Goal: Task Accomplishment & Management: Complete application form

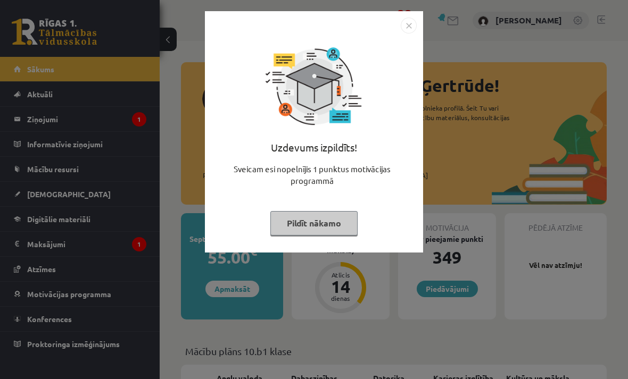
click at [334, 227] on button "Pildīt nākamo" at bounding box center [313, 223] width 87 height 24
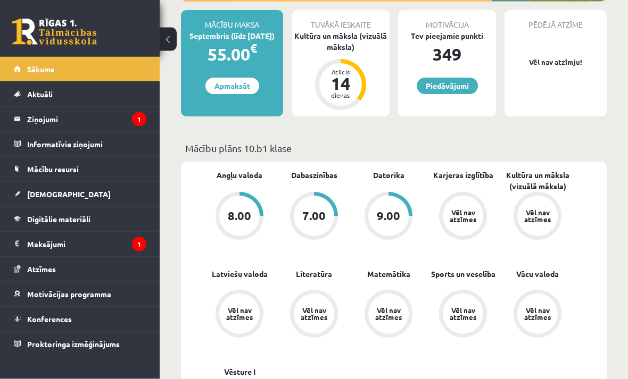
scroll to position [200, 0]
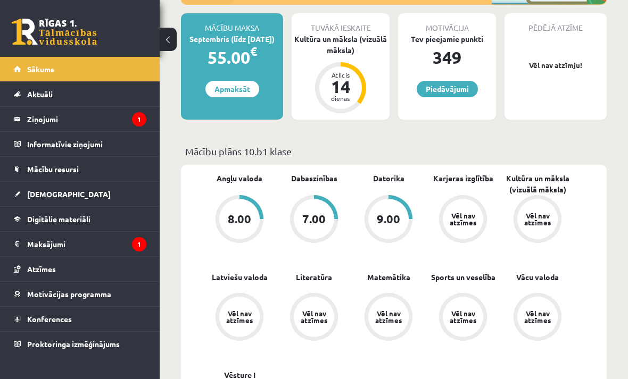
click at [46, 119] on legend "Ziņojumi 1" at bounding box center [86, 119] width 119 height 24
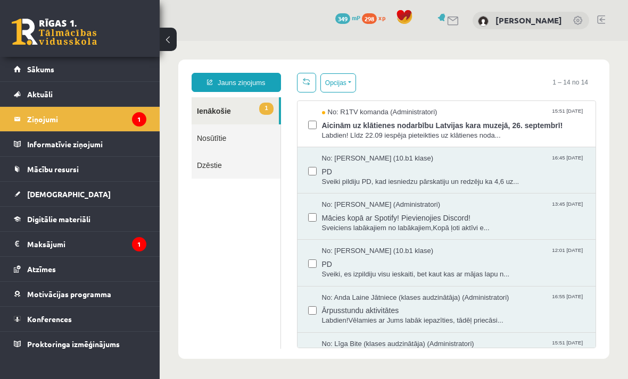
click at [56, 198] on link "[DEMOGRAPHIC_DATA]" at bounding box center [80, 194] width 132 height 24
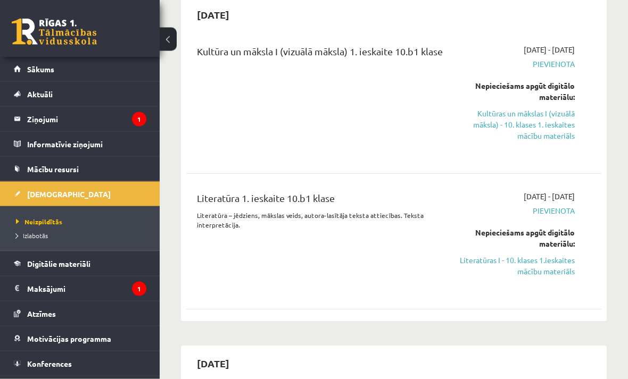
scroll to position [113, 0]
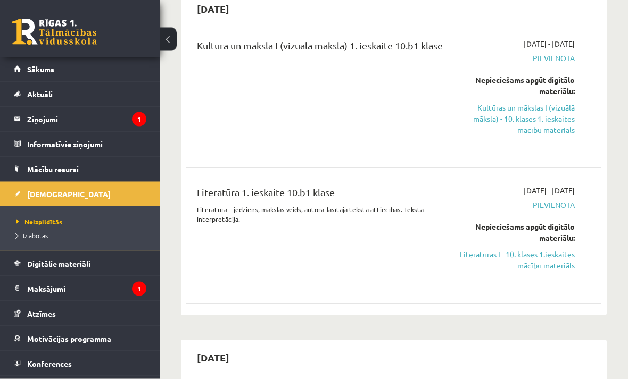
click at [517, 269] on link "Literatūras I - 10. klases 1.ieskaites mācību materiāls" at bounding box center [516, 261] width 115 height 22
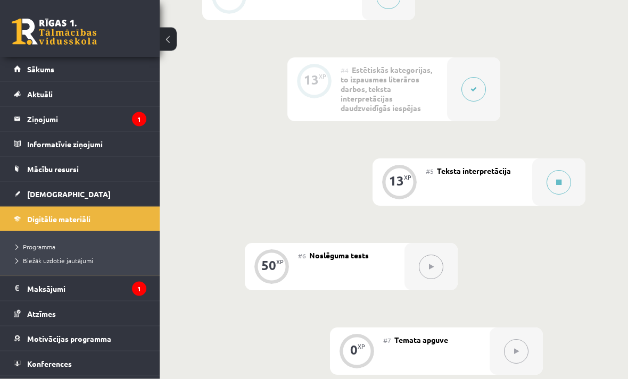
scroll to position [529, 0]
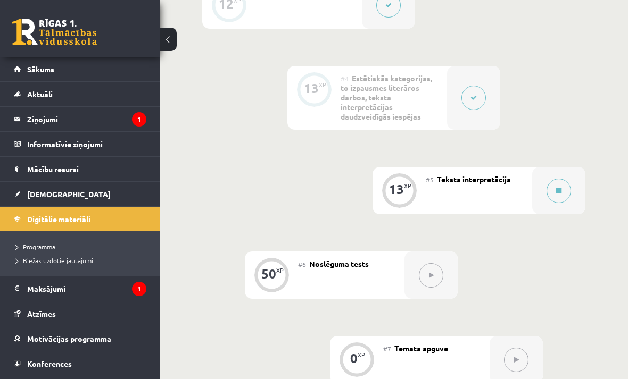
click at [561, 192] on icon at bounding box center [558, 191] width 5 height 6
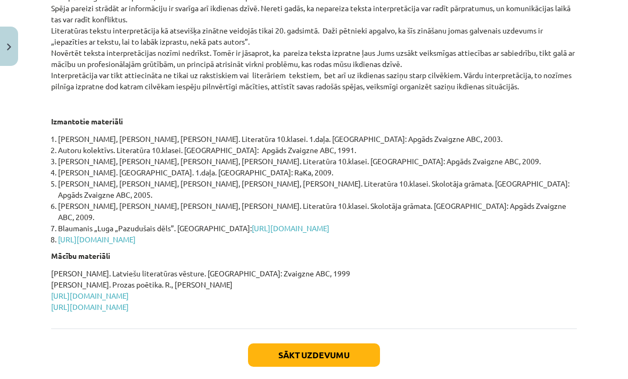
scroll to position [450, 0]
click at [129, 303] on link "[URL][DOMAIN_NAME]" at bounding box center [90, 308] width 78 height 10
click at [129, 292] on link "[URL][DOMAIN_NAME]" at bounding box center [90, 297] width 78 height 10
click at [303, 344] on button "Sākt uzdevumu" at bounding box center [314, 355] width 132 height 23
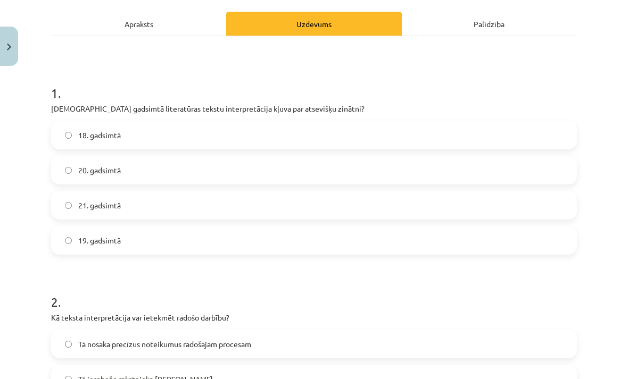
scroll to position [145, 0]
click at [78, 171] on span "20. gadsimtā" at bounding box center [99, 170] width 43 height 11
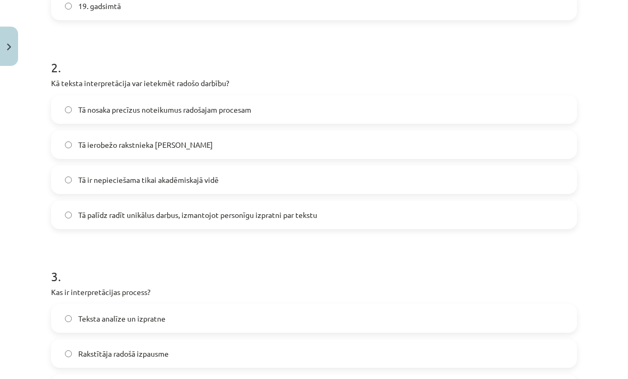
scroll to position [379, 0]
click at [534, 222] on label "Tā palīdz radīt unikālus darbus, izmantojot personīgu izpratni par tekstu" at bounding box center [314, 215] width 524 height 27
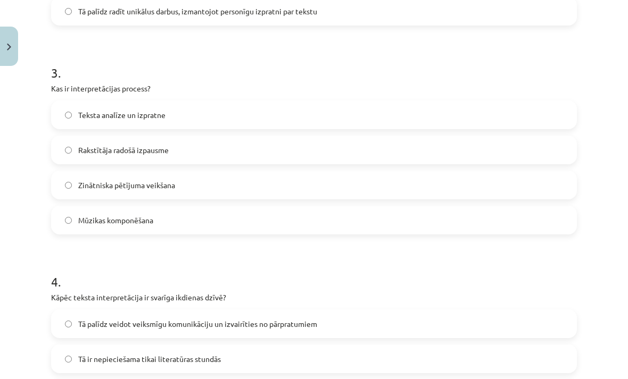
scroll to position [584, 0]
click at [569, 121] on label "Teksta analīze un izpratne" at bounding box center [314, 114] width 524 height 27
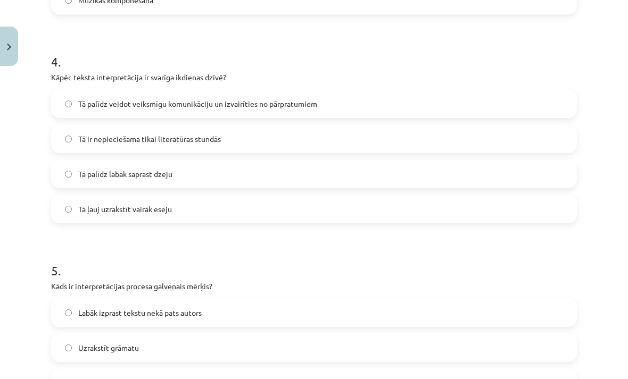
scroll to position [803, 0]
click at [560, 113] on label "Tā palīdz veidot veiksmīgu komunikāciju un izvairīties no pārpratumiem" at bounding box center [314, 104] width 524 height 27
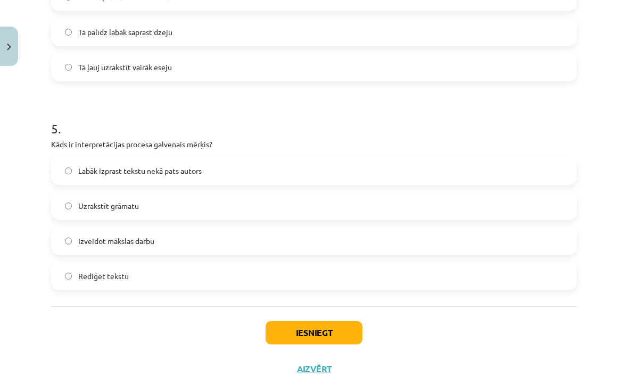
scroll to position [945, 0]
click at [557, 183] on label "Labāk izprast tekstu nekā pats autors" at bounding box center [314, 171] width 524 height 27
click at [316, 334] on button "Iesniegt" at bounding box center [313, 333] width 97 height 23
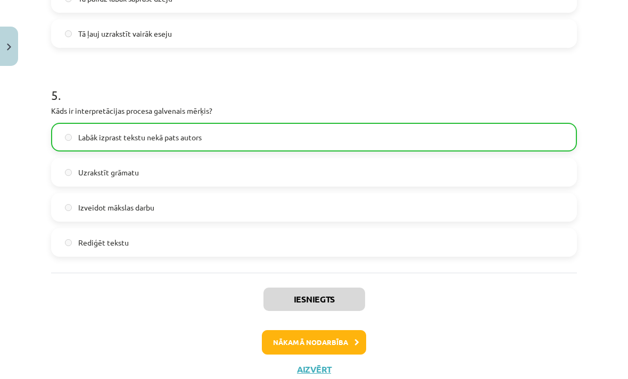
scroll to position [978, 0]
click at [309, 346] on button "Nākamā nodarbība" at bounding box center [314, 343] width 104 height 24
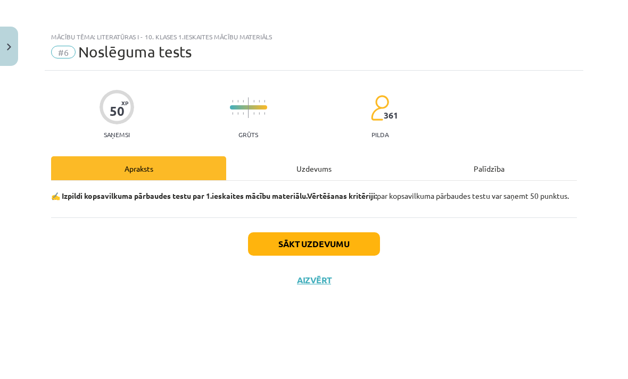
scroll to position [0, 0]
click at [347, 256] on button "Sākt uzdevumu" at bounding box center [314, 244] width 132 height 23
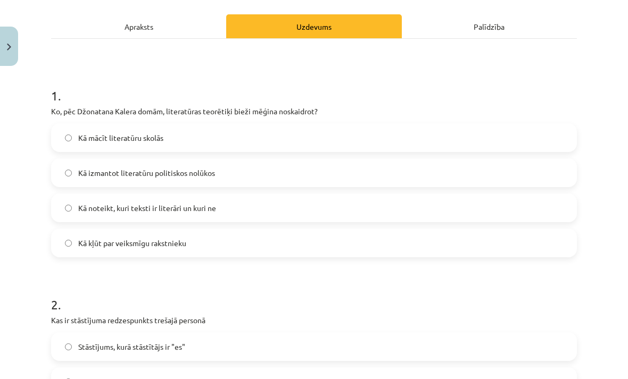
scroll to position [142, 0]
click at [551, 195] on label "Kā noteikt, kuri teksti ir literāri un kuri ne" at bounding box center [314, 208] width 524 height 27
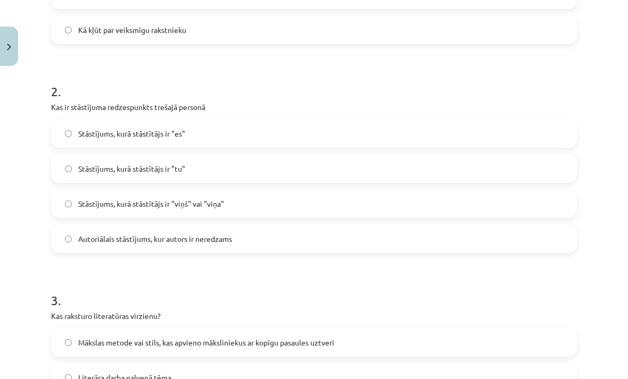
scroll to position [355, 0]
click at [555, 190] on label "Stāstījums, kurā stāstītājs ir "viņš" vai "viņa"" at bounding box center [314, 203] width 524 height 27
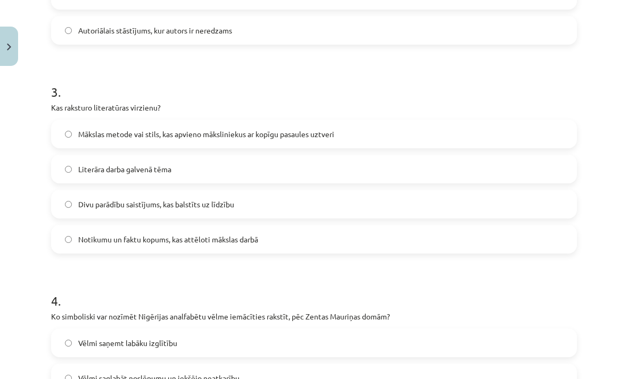
scroll to position [564, 0]
click at [276, 156] on label "Literāra darba galvenā tēma" at bounding box center [314, 169] width 524 height 27
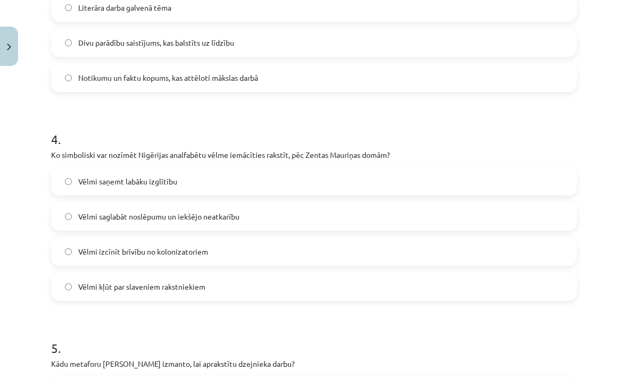
scroll to position [727, 0]
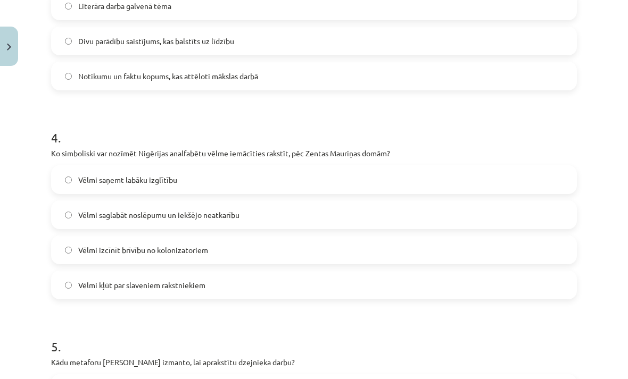
click at [550, 202] on label "Vēlmi saglabāt noslēpumu un iekšējo neatkarību" at bounding box center [314, 215] width 524 height 27
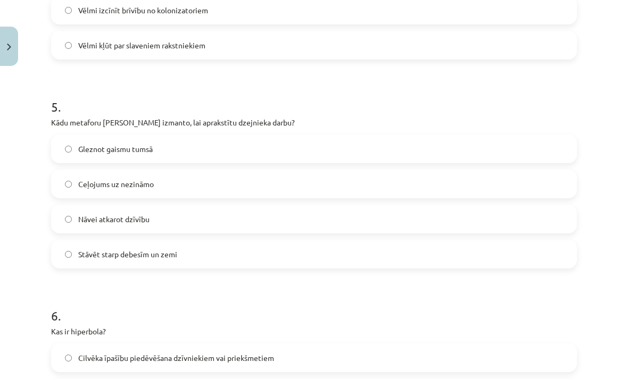
scroll to position [967, 0]
click at [542, 206] on label "Nāvei atkarot dzīvību" at bounding box center [314, 219] width 524 height 27
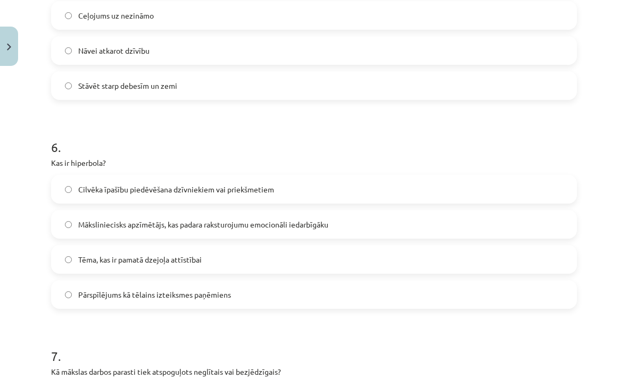
scroll to position [1151, 0]
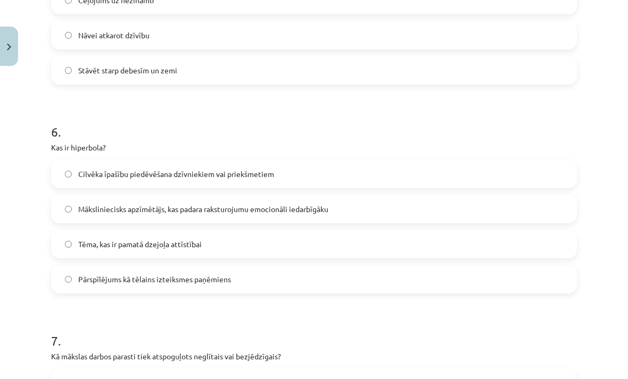
click at [512, 196] on label "Māksliniecisks apzīmētājs, kas padara raksturojumu emocionāli iedarbīgāku" at bounding box center [314, 209] width 524 height 27
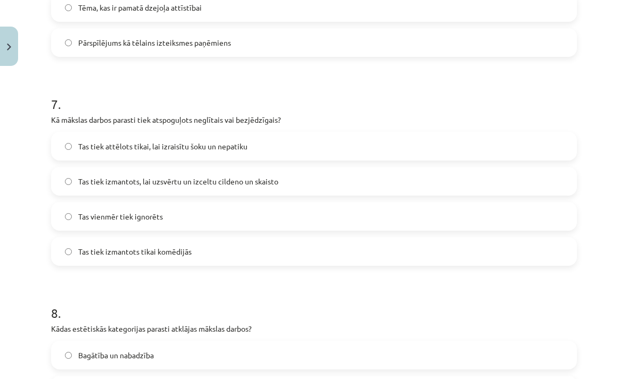
scroll to position [1388, 0]
click at [286, 168] on label "Tas tiek izmantots, lai uzsvērtu un izceltu cildeno un skaisto" at bounding box center [314, 181] width 524 height 27
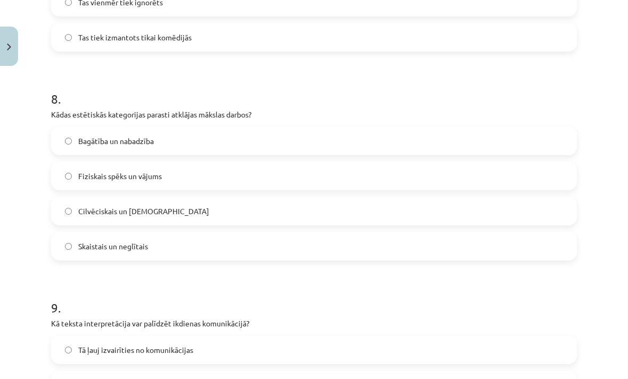
scroll to position [1603, 0]
click at [528, 233] on label "Skaistais un neglītais" at bounding box center [314, 246] width 524 height 27
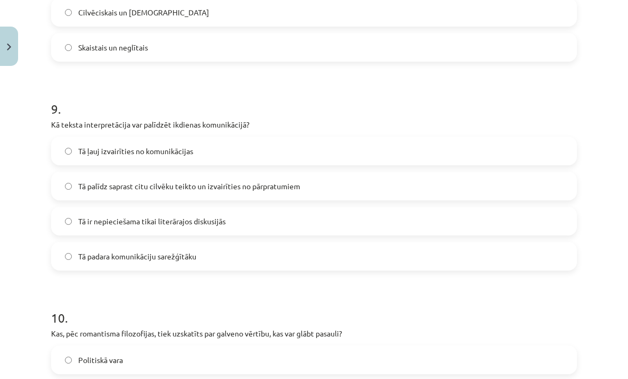
scroll to position [1795, 0]
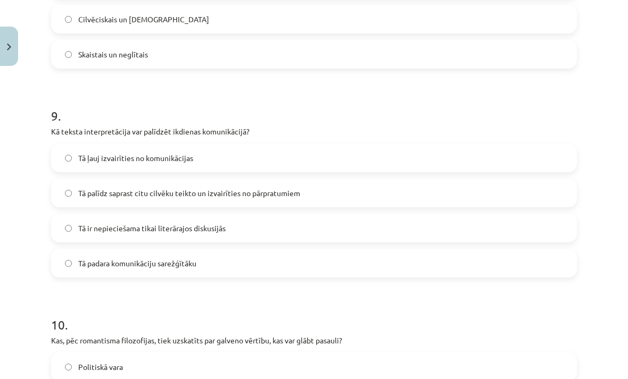
click at [343, 180] on label "Tā palīdz saprast citu cilvēku teikto un izvairīties no pārpratumiem" at bounding box center [314, 193] width 524 height 27
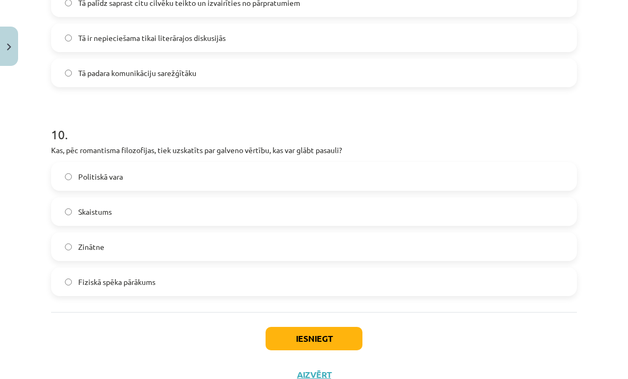
scroll to position [1988, 0]
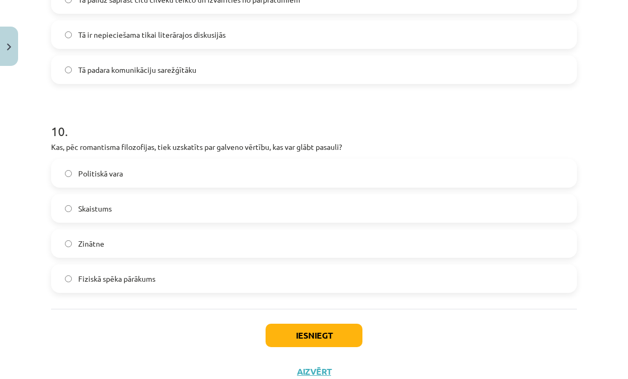
click at [154, 195] on label "Skaistums" at bounding box center [314, 208] width 524 height 27
click at [335, 324] on button "Iesniegt" at bounding box center [313, 335] width 97 height 23
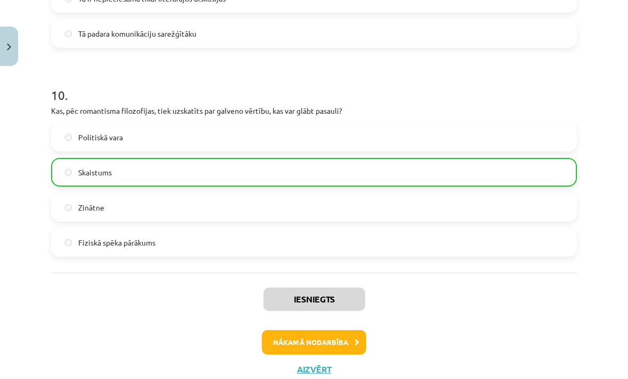
scroll to position [2024, 0]
click at [337, 331] on button "Nākamā nodarbība" at bounding box center [314, 343] width 104 height 24
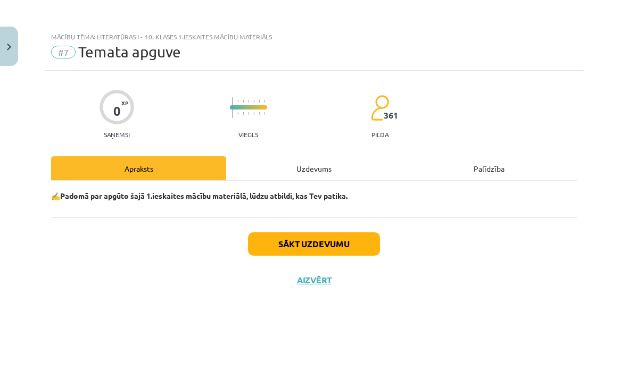
click at [361, 239] on button "Sākt uzdevumu" at bounding box center [314, 244] width 132 height 23
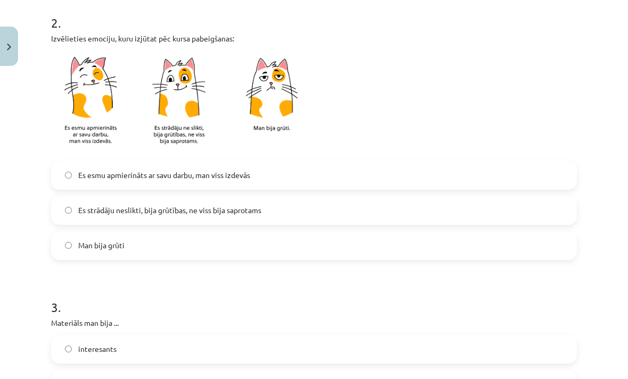
scroll to position [354, 0]
click at [536, 162] on label "Es esmu apmierināts ar savu darbu, man viss izdevās" at bounding box center [314, 175] width 524 height 27
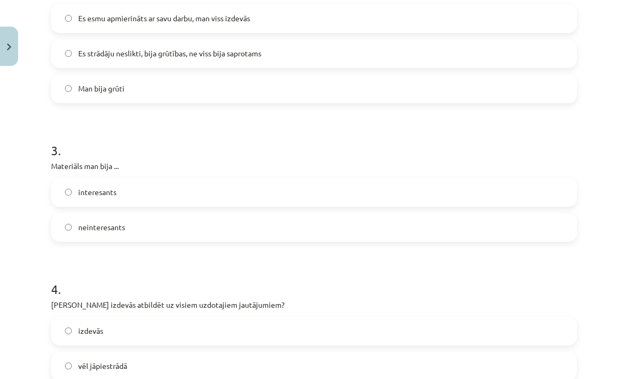
scroll to position [511, 0]
click at [554, 179] on label "interesants" at bounding box center [314, 192] width 524 height 27
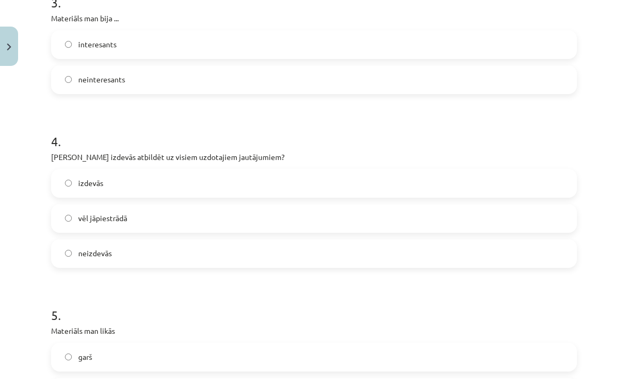
scroll to position [659, 0]
click at [535, 205] on label "vēl jāpiestrādā" at bounding box center [314, 218] width 524 height 27
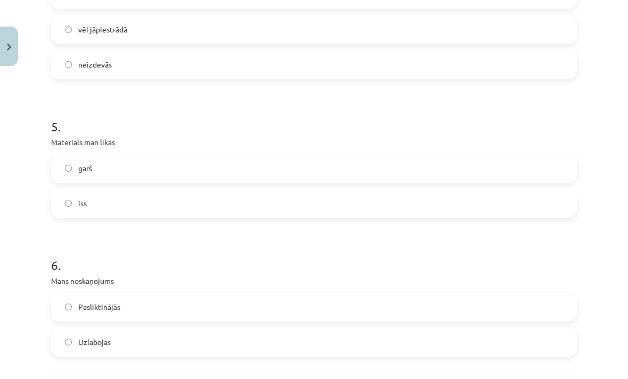
scroll to position [848, 0]
click at [545, 190] on label "īss" at bounding box center [314, 203] width 524 height 27
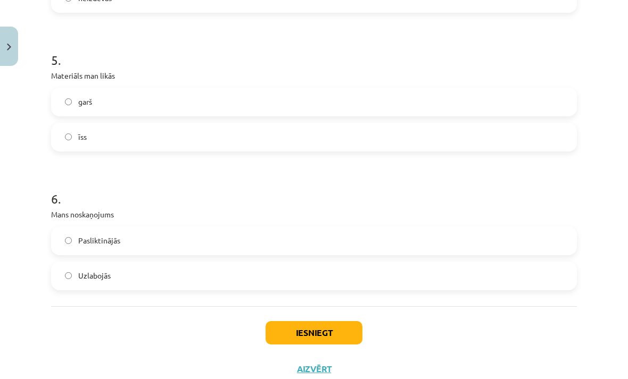
scroll to position [914, 0]
click at [425, 263] on label "Uzlabojās" at bounding box center [314, 276] width 524 height 27
click at [338, 322] on button "Iesniegt" at bounding box center [313, 333] width 97 height 23
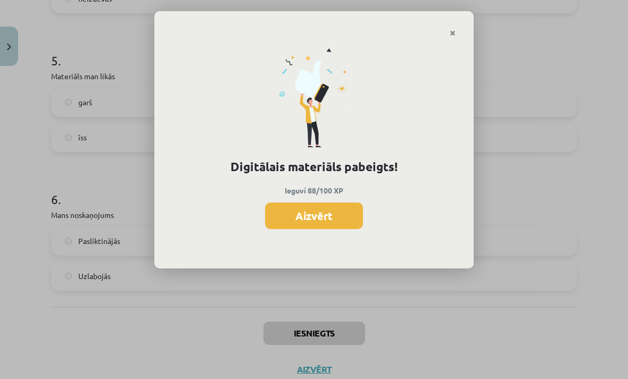
click at [323, 219] on button "Aizvērt" at bounding box center [314, 216] width 98 height 27
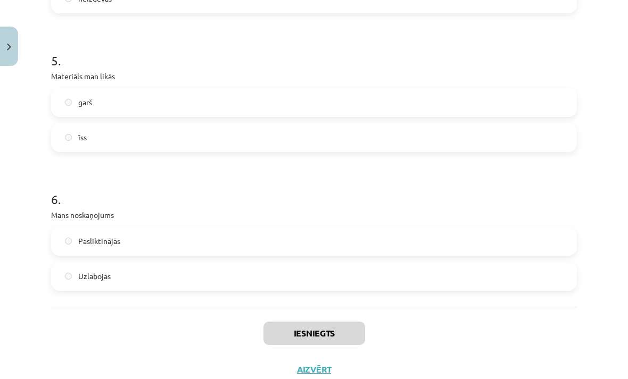
click at [315, 364] on button "Aizvērt" at bounding box center [314, 369] width 40 height 11
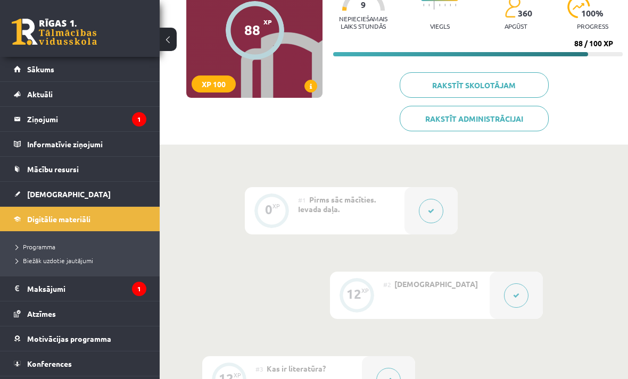
scroll to position [0, 0]
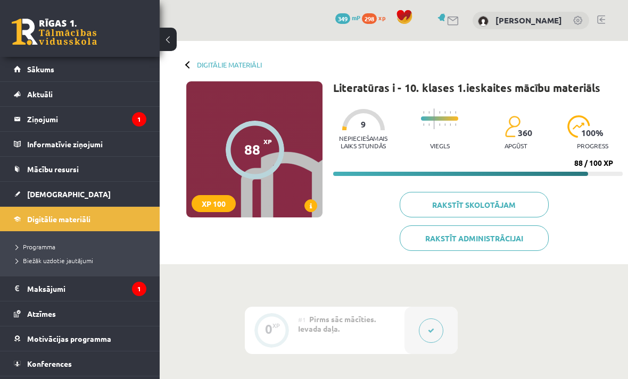
click at [42, 193] on span "[DEMOGRAPHIC_DATA]" at bounding box center [69, 194] width 84 height 10
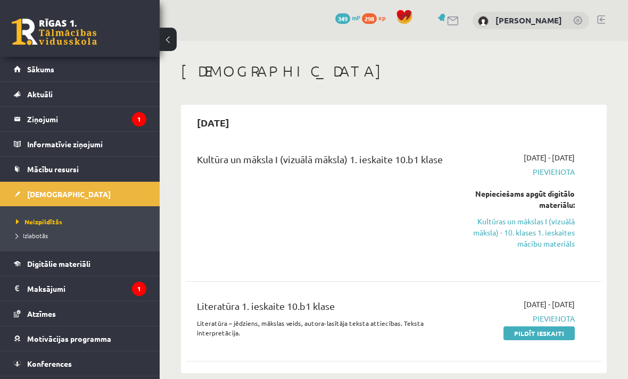
click at [89, 73] on link "Sākums" at bounding box center [80, 69] width 132 height 24
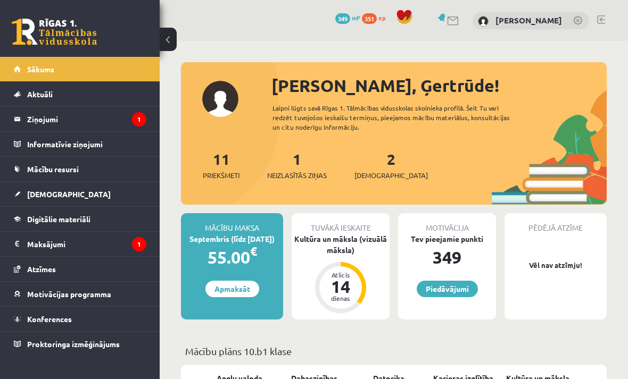
click at [55, 194] on span "[DEMOGRAPHIC_DATA]" at bounding box center [69, 194] width 84 height 10
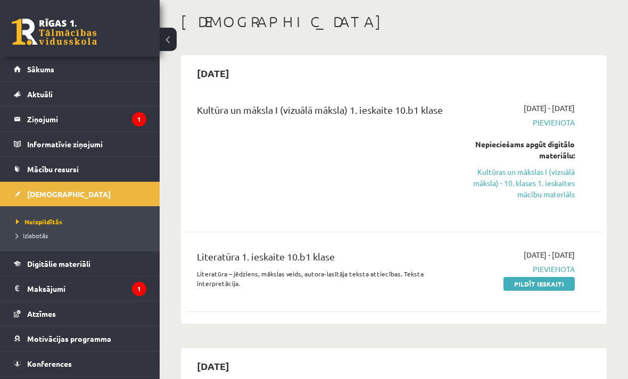
scroll to position [49, 0]
click at [546, 180] on link "Kultūras un mākslas I (vizuālā māksla) - 10. klases 1. ieskaites mācību materiā…" at bounding box center [516, 184] width 115 height 34
